Goal: Task Accomplishment & Management: Manage account settings

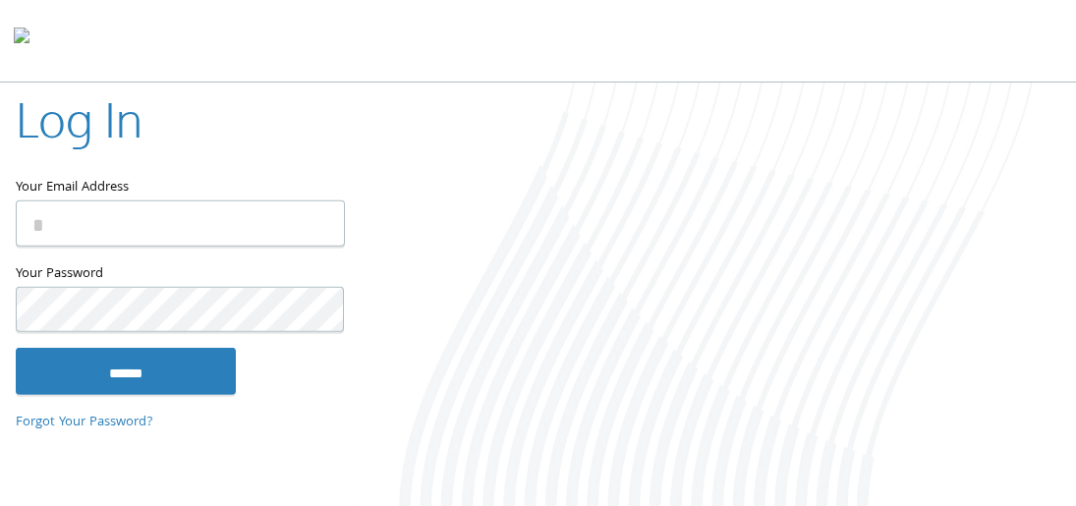
type input "**********"
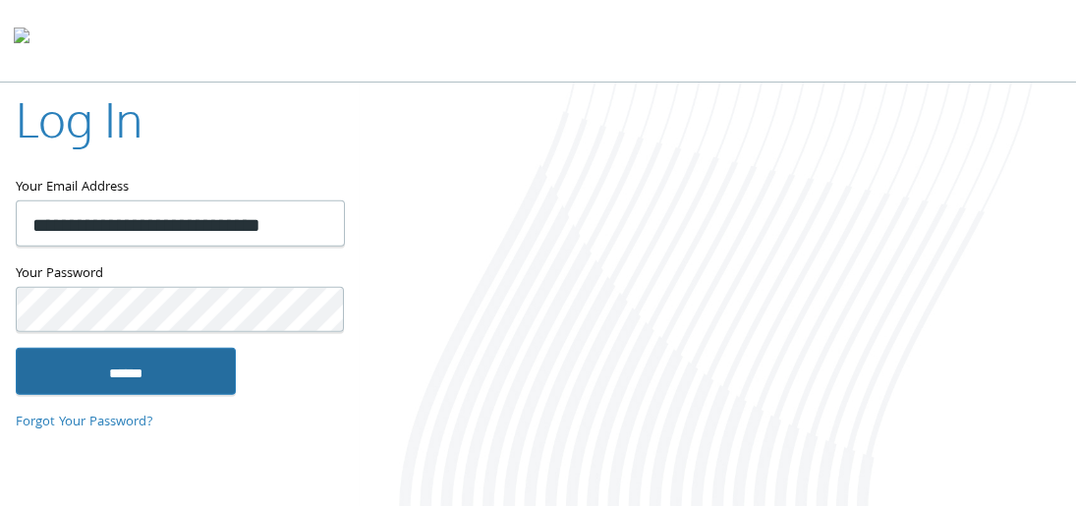
click at [222, 380] on input "******" at bounding box center [126, 371] width 220 height 47
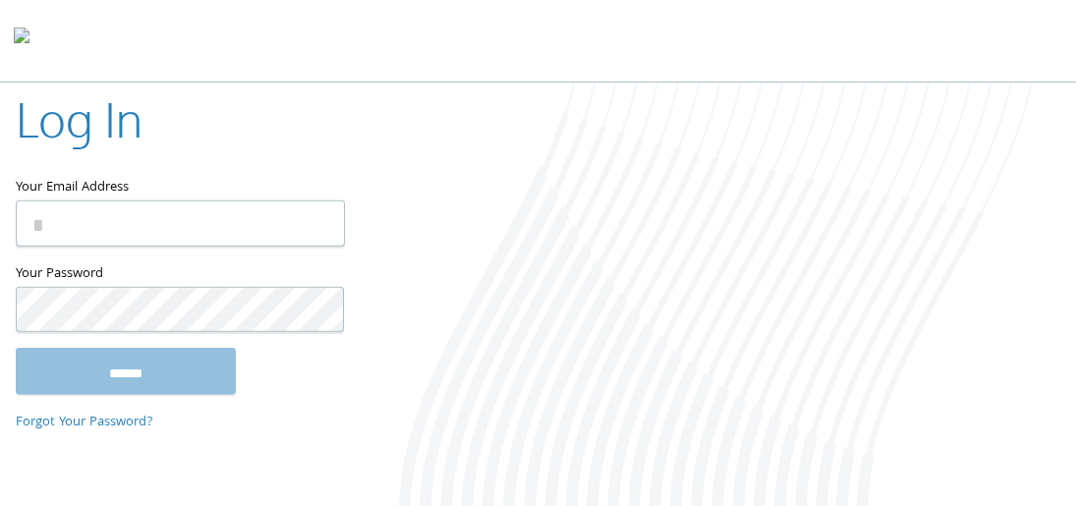
type input "**********"
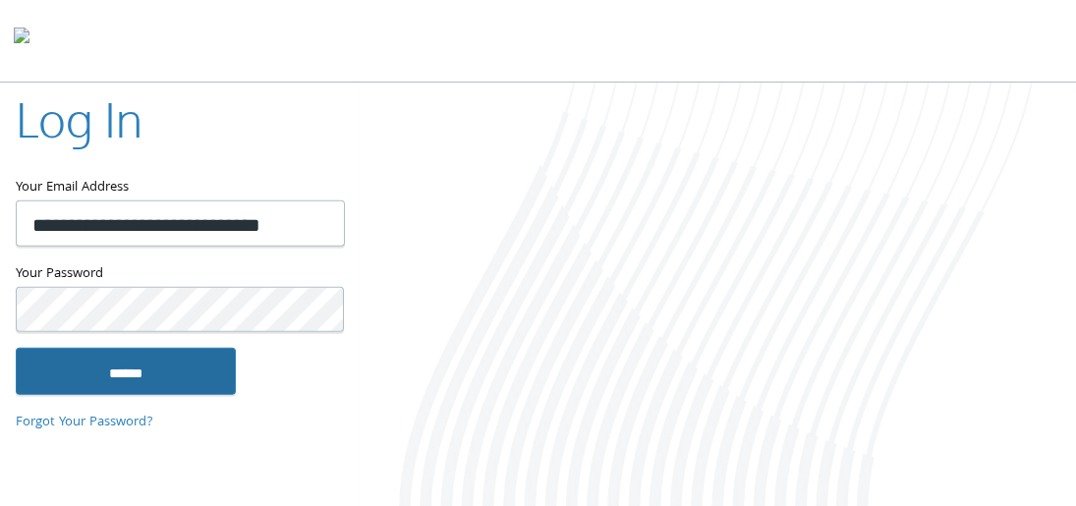
click at [134, 376] on input "******" at bounding box center [126, 371] width 220 height 47
